Goal: Task Accomplishment & Management: Manage account settings

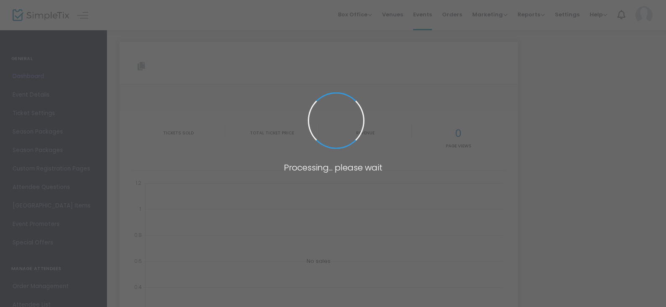
type input "[URL][DOMAIN_NAME]"
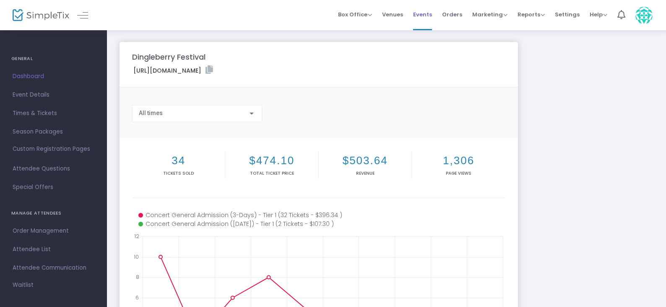
click at [419, 15] on span "Events" at bounding box center [422, 14] width 19 height 21
